Goal: Task Accomplishment & Management: Manage account settings

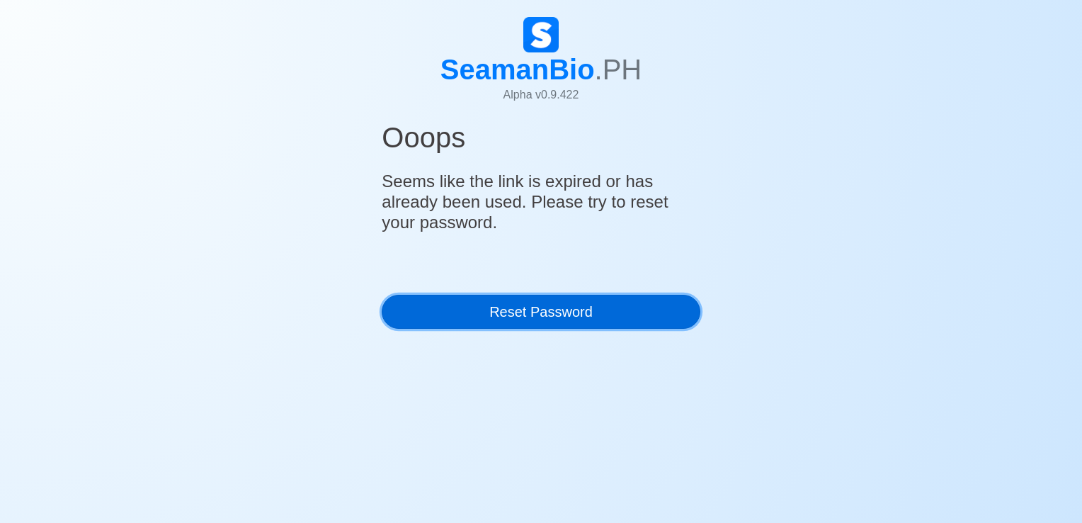
drag, startPoint x: 572, startPoint y: 314, endPoint x: 562, endPoint y: 305, distance: 13.1
click at [571, 314] on link "Reset Password" at bounding box center [541, 312] width 318 height 34
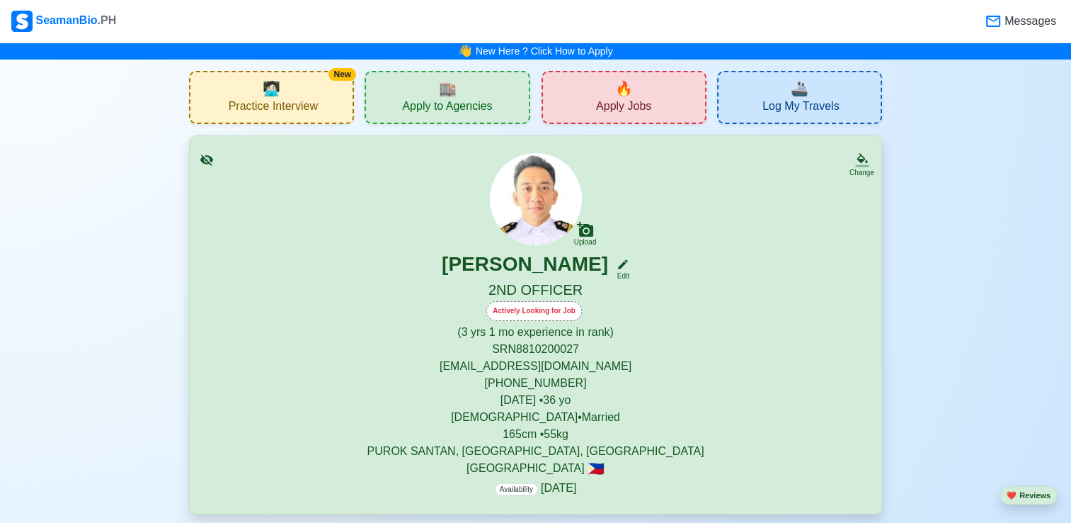
click at [559, 306] on div "Actively Looking for Job" at bounding box center [534, 311] width 96 height 20
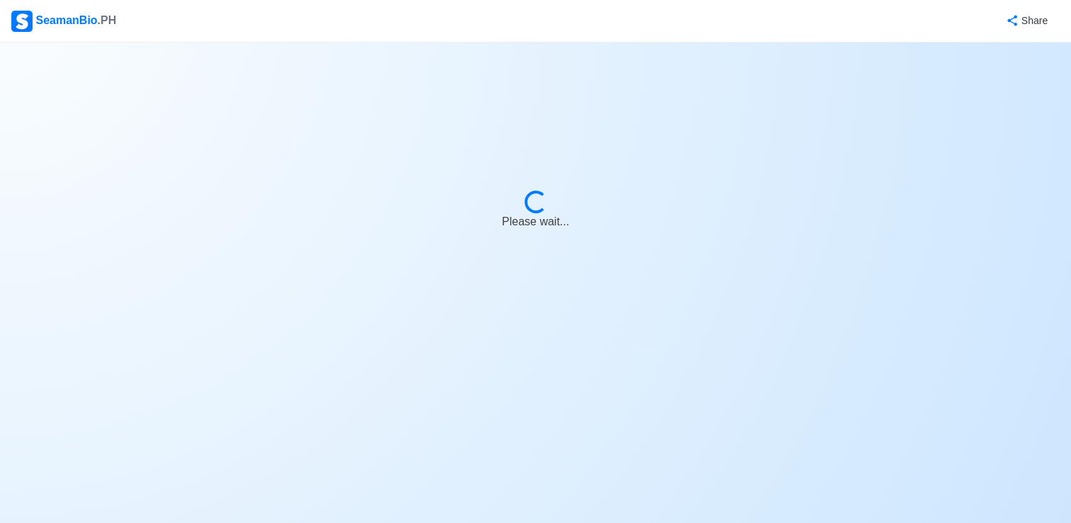
select select "Actively Looking for Job"
select select "Visible for Hiring"
select select "Married"
select select "[DEMOGRAPHIC_DATA]"
select select "PH"
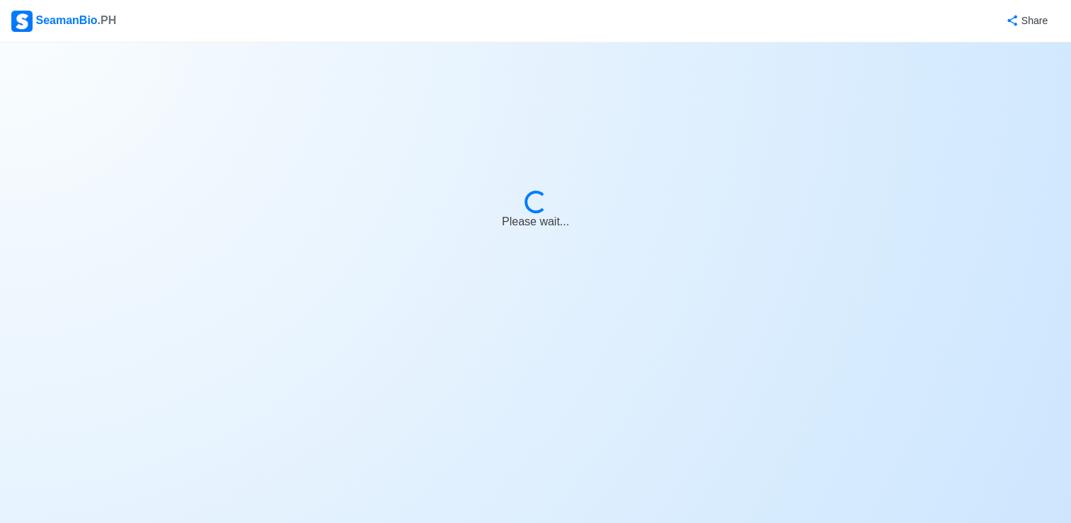
select select "3"
select select "1"
select select "1759248000000"
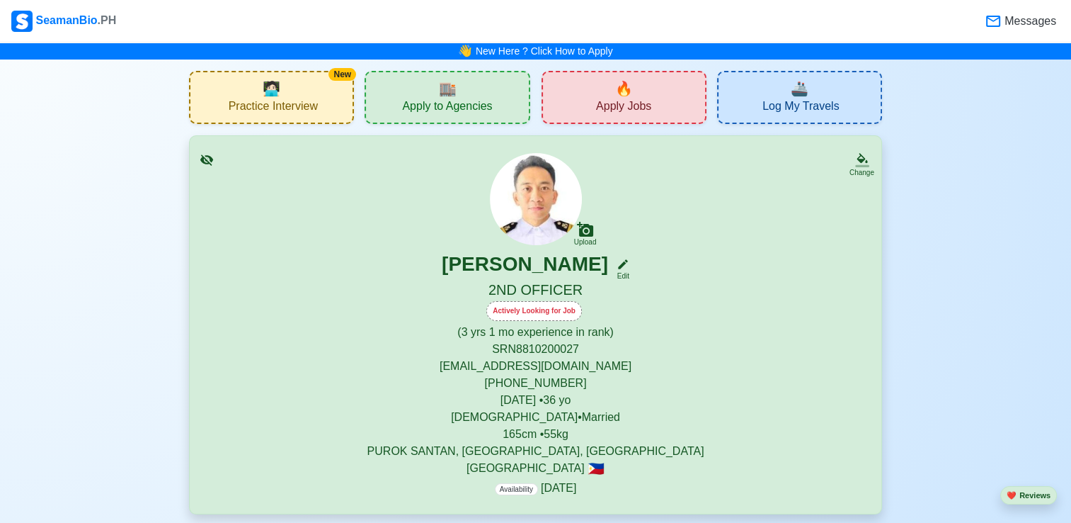
click at [571, 98] on div "🔥 Apply Jobs" at bounding box center [624, 97] width 165 height 53
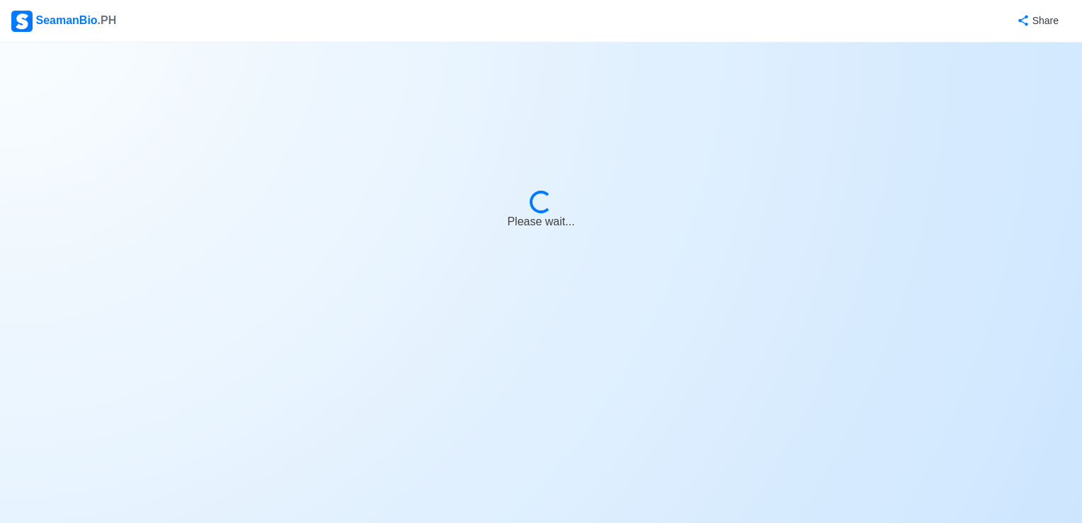
select select "2nd Officer"
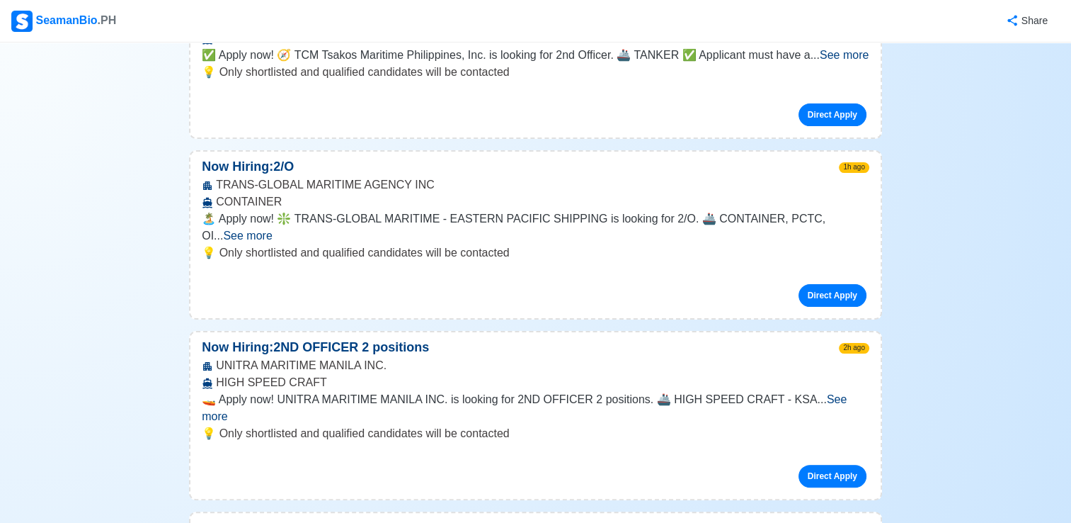
scroll to position [283, 0]
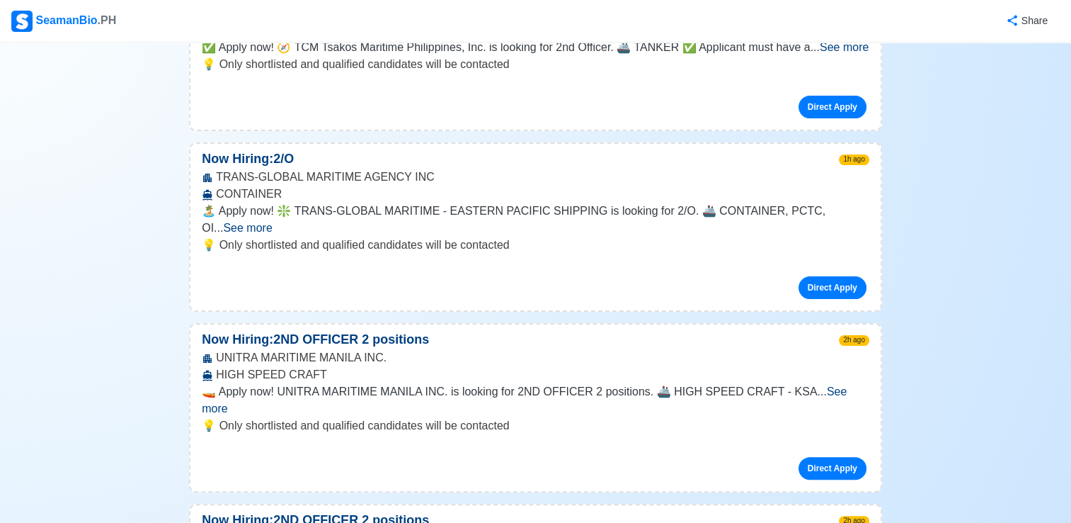
click at [817, 385] on span "See more" at bounding box center [524, 399] width 645 height 29
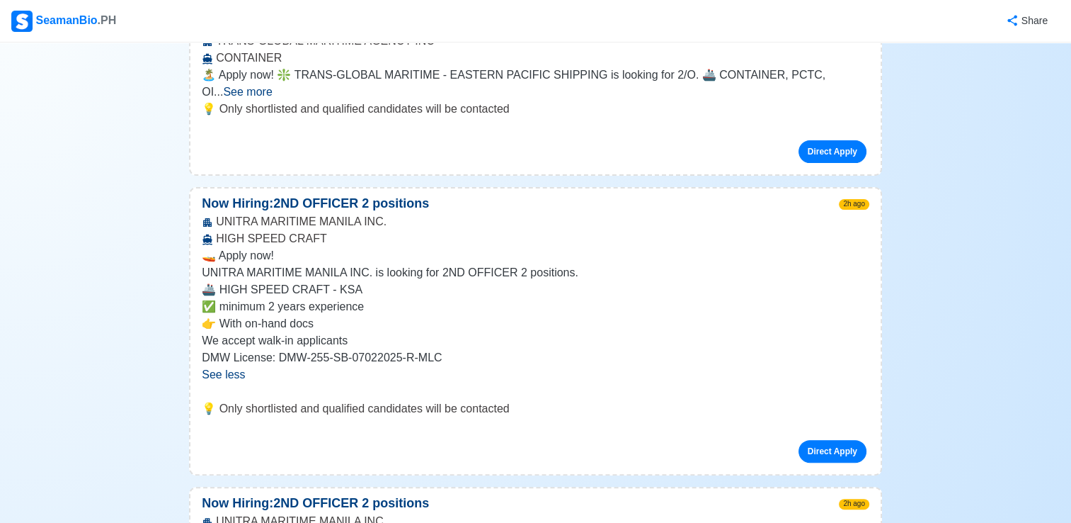
scroll to position [425, 0]
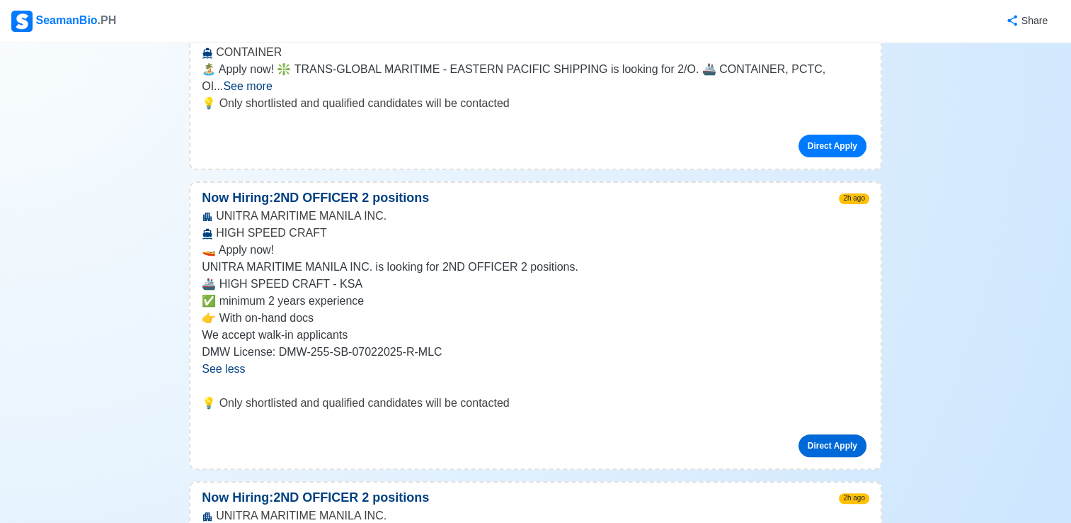
click at [829, 434] on link "Direct Apply" at bounding box center [833, 445] width 68 height 23
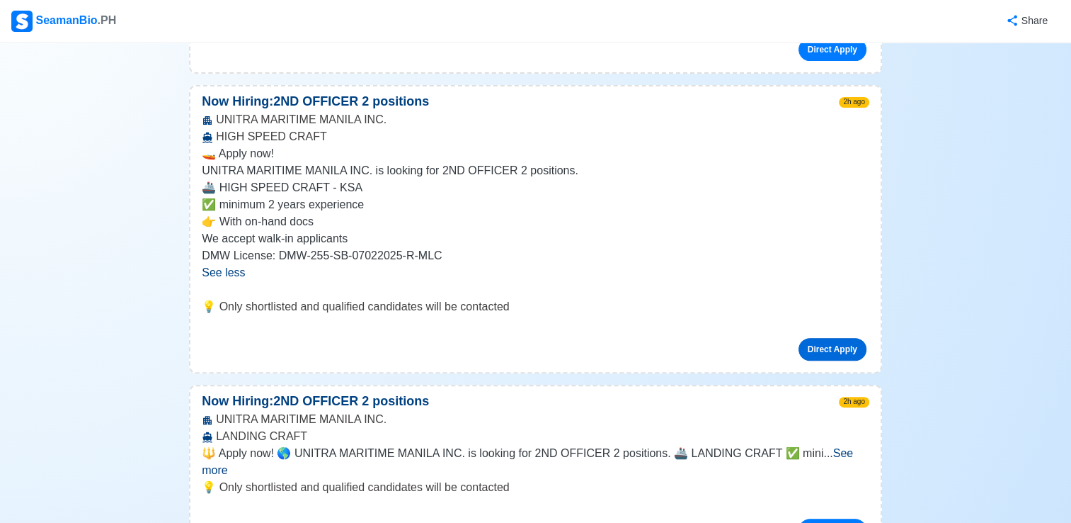
scroll to position [566, 0]
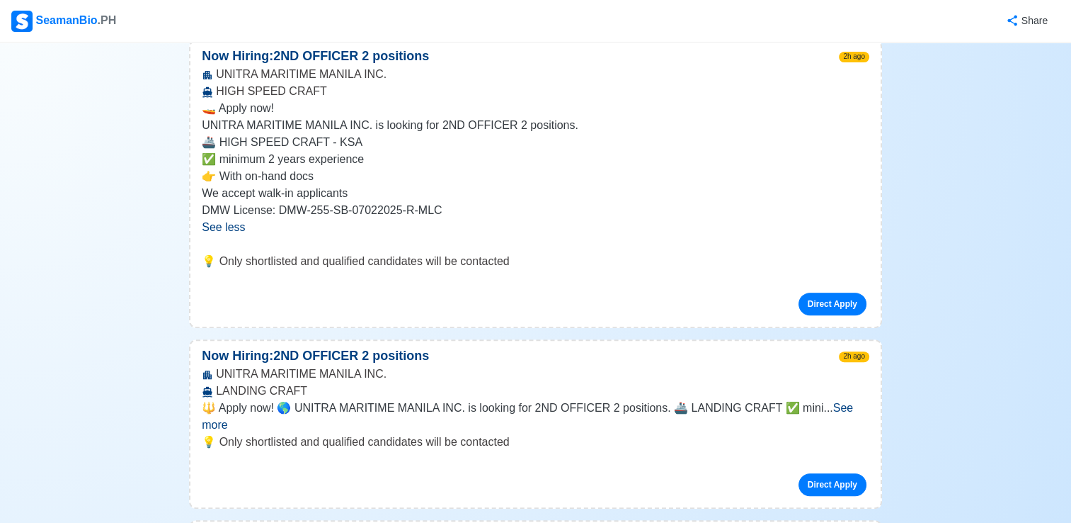
click at [837, 401] on span "See more" at bounding box center [527, 415] width 651 height 29
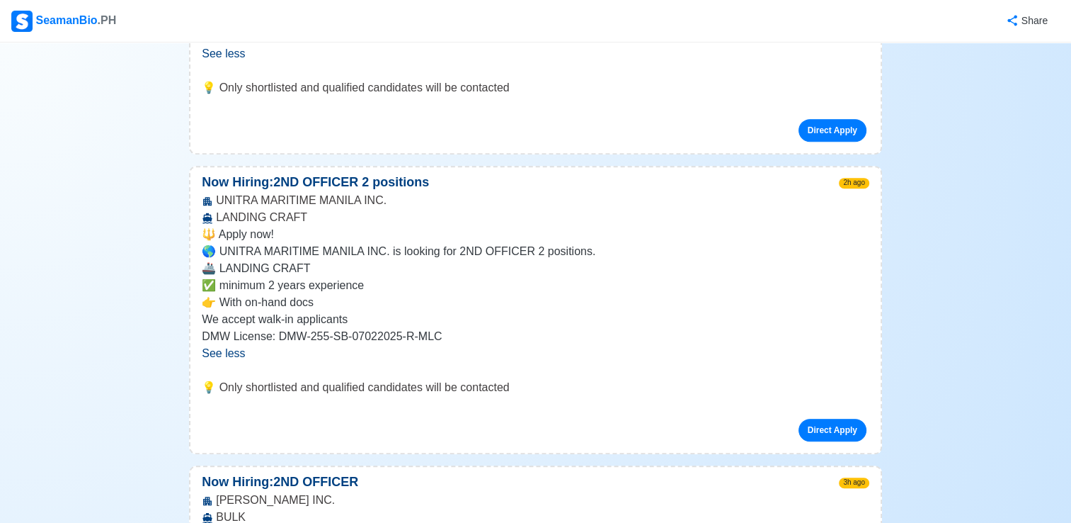
scroll to position [850, 0]
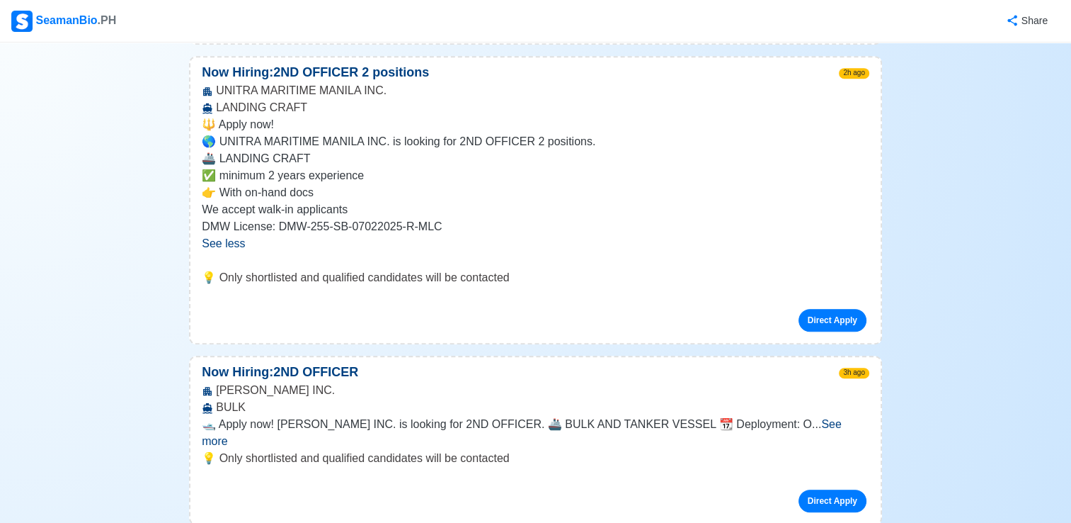
click at [842, 418] on span "See more" at bounding box center [522, 432] width 640 height 29
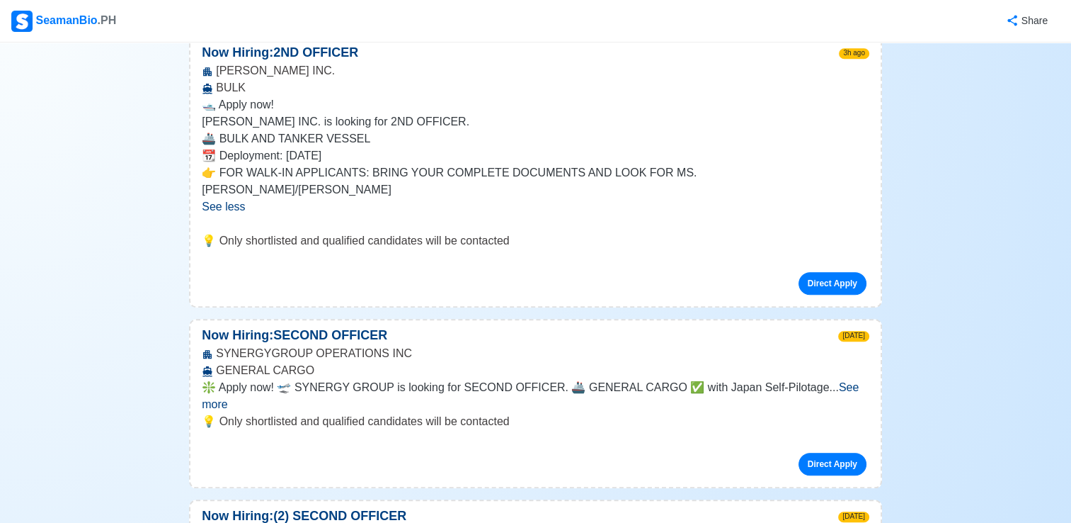
scroll to position [1204, 0]
